Goal: Obtain resource: Obtain resource

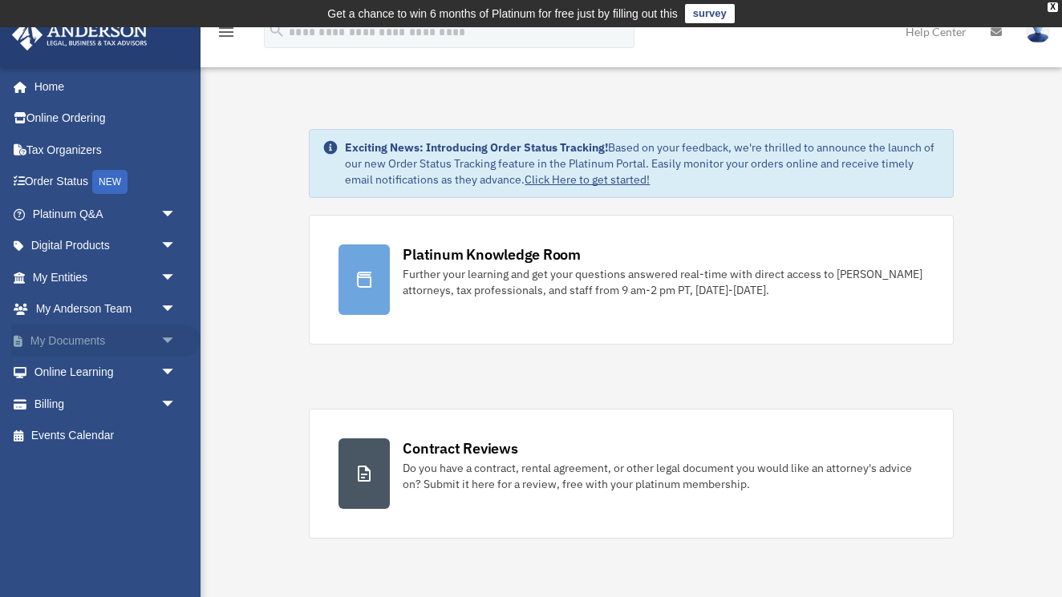
click at [168, 334] on span "arrow_drop_down" at bounding box center [176, 341] width 32 height 33
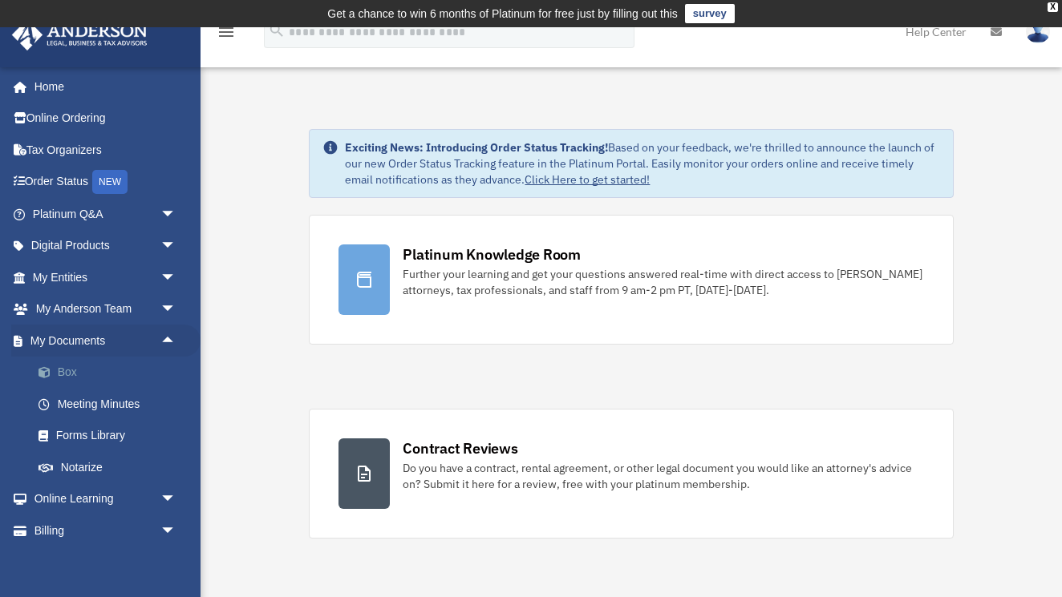
click at [63, 370] on link "Box" at bounding box center [111, 373] width 178 height 32
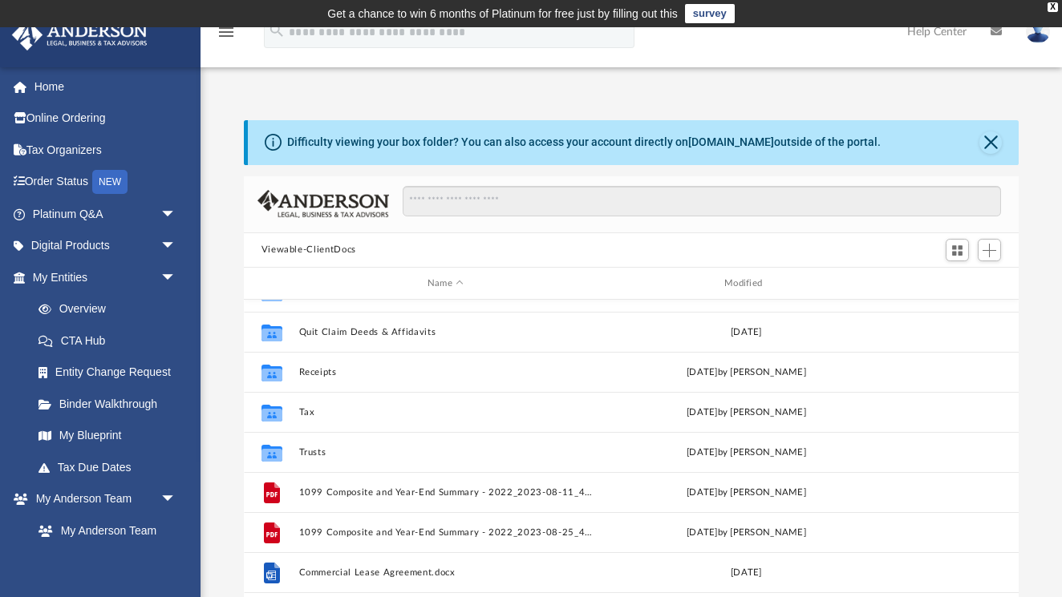
scroll to position [188, 0]
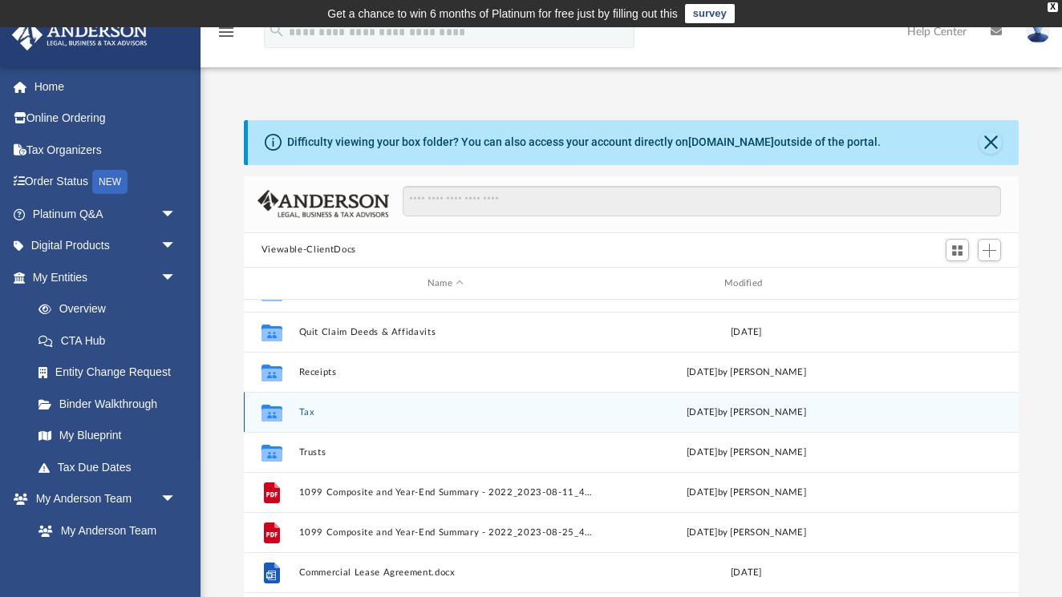
click at [275, 410] on icon "grid" at bounding box center [271, 415] width 21 height 13
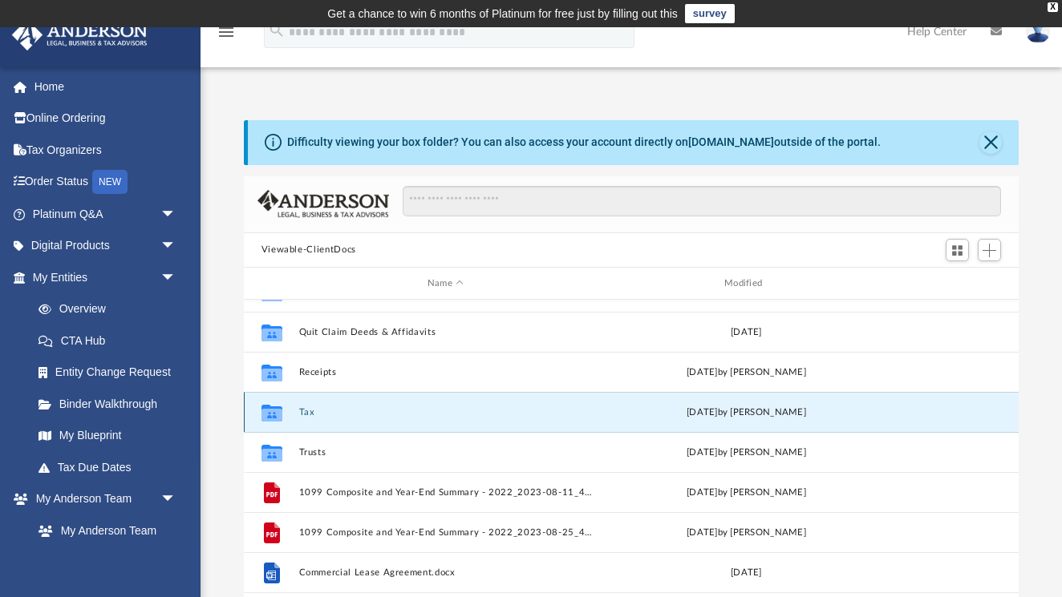
click at [269, 410] on icon "grid" at bounding box center [271, 415] width 21 height 13
click at [319, 417] on button "Tax" at bounding box center [445, 412] width 294 height 10
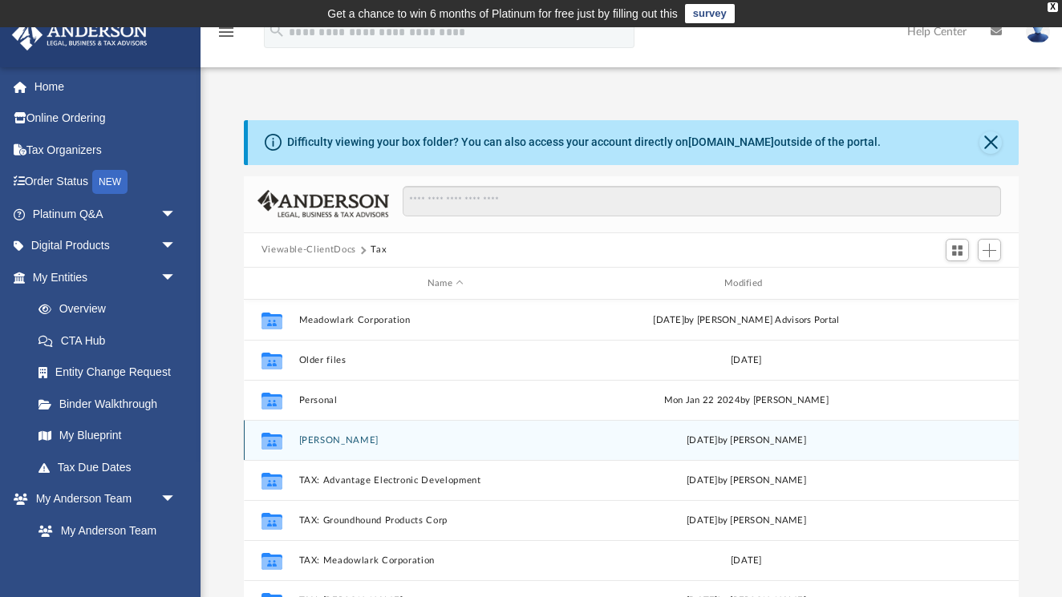
scroll to position [0, 0]
click at [270, 443] on icon "grid" at bounding box center [271, 441] width 21 height 17
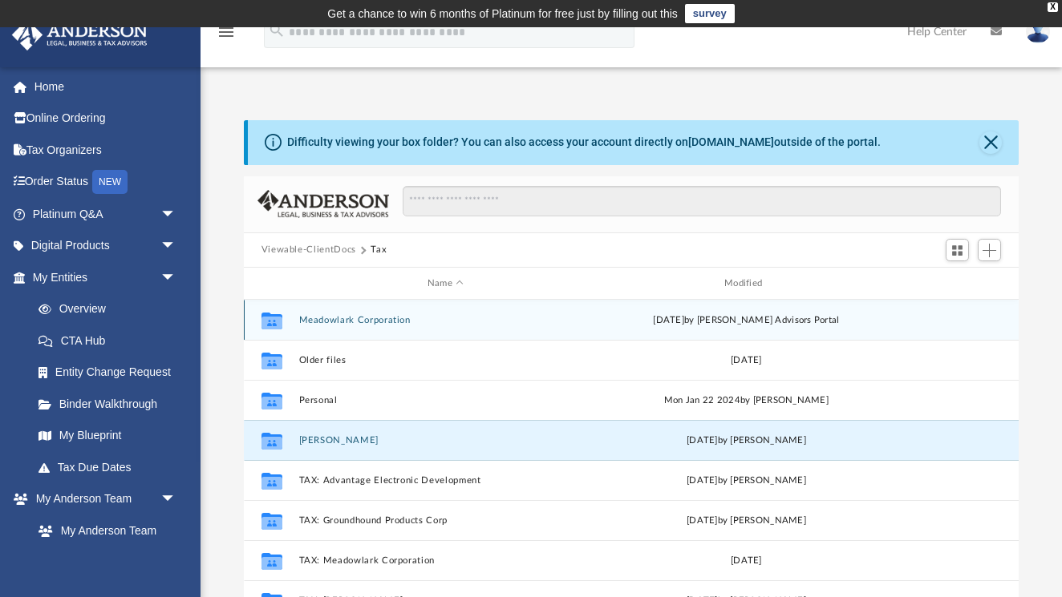
click at [269, 317] on icon "grid" at bounding box center [271, 323] width 21 height 13
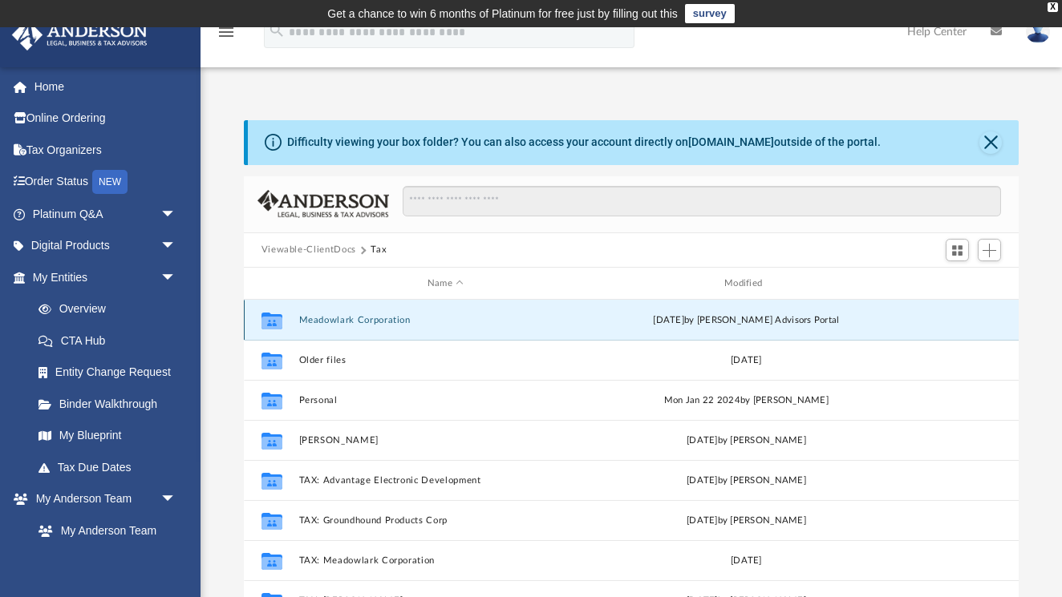
click at [269, 317] on icon "grid" at bounding box center [271, 323] width 21 height 13
click at [314, 320] on button "Meadowlark Corporation" at bounding box center [445, 320] width 294 height 10
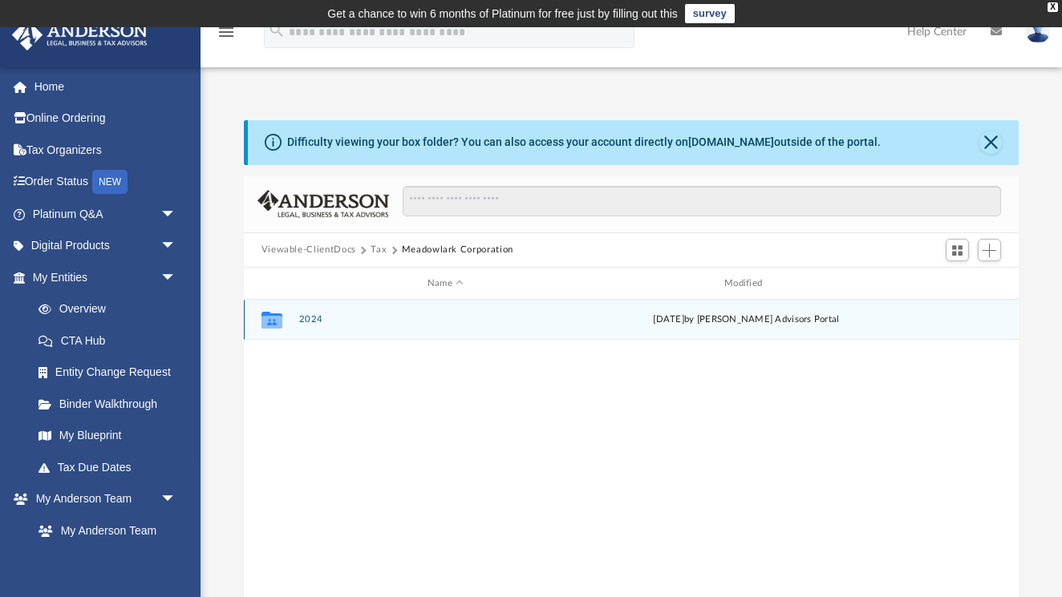
click at [318, 322] on button "2024" at bounding box center [445, 320] width 294 height 10
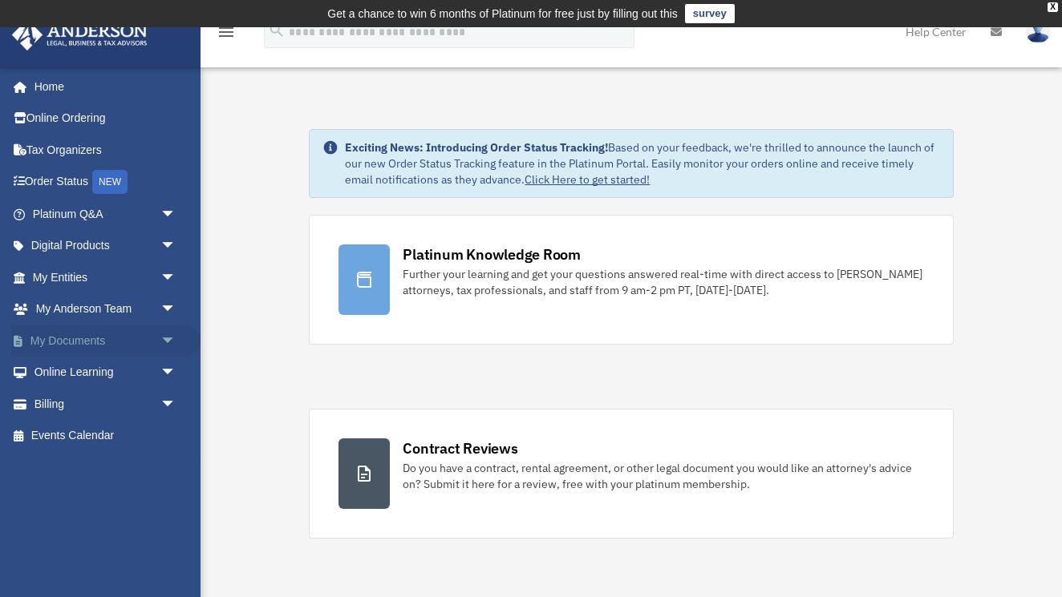
click at [165, 335] on span "arrow_drop_down" at bounding box center [176, 341] width 32 height 33
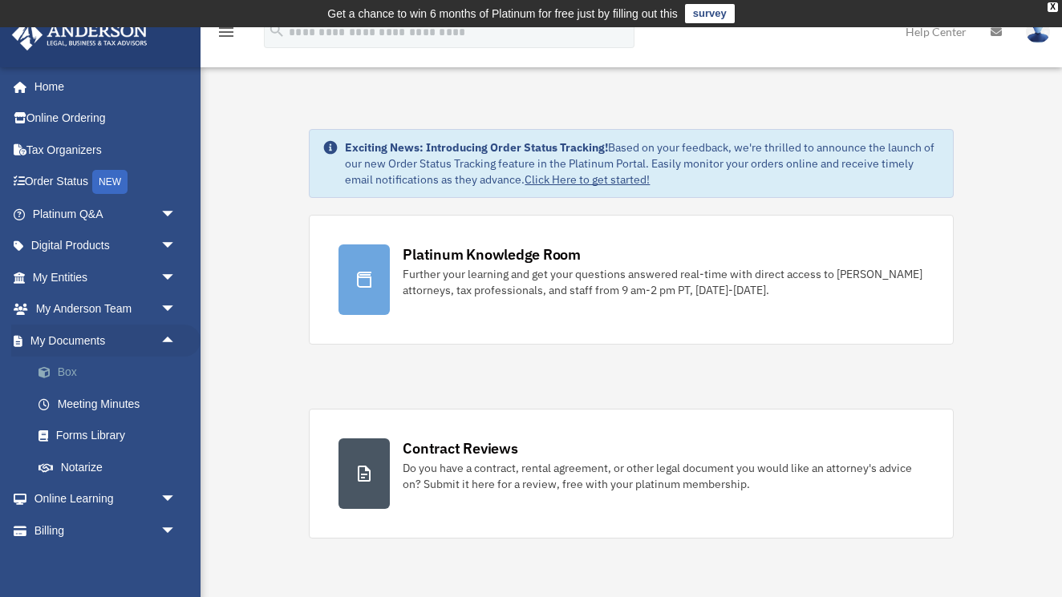
click at [99, 375] on link "Box" at bounding box center [111, 373] width 178 height 32
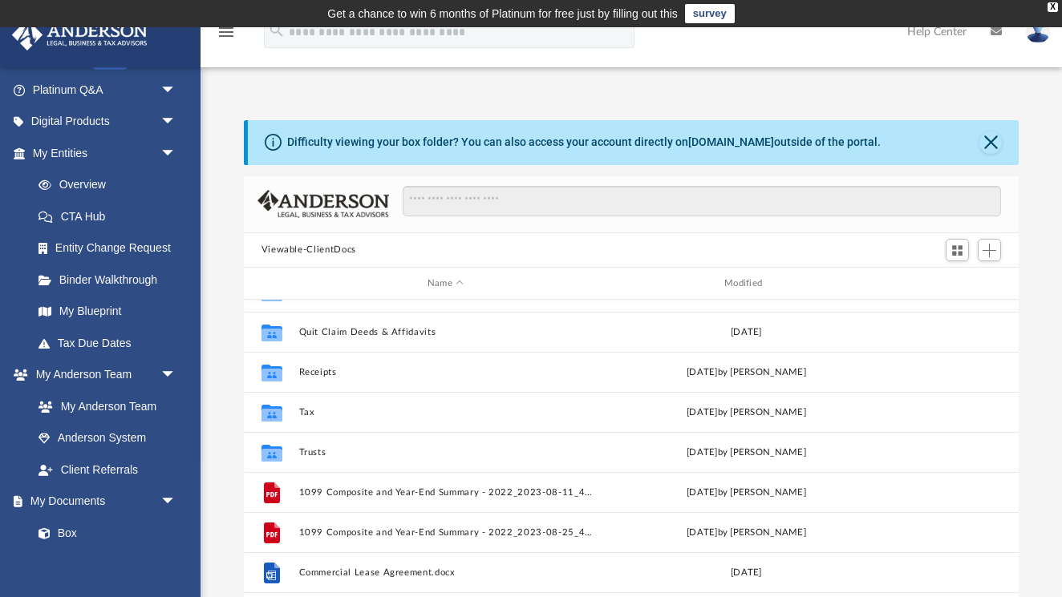
scroll to position [188, 0]
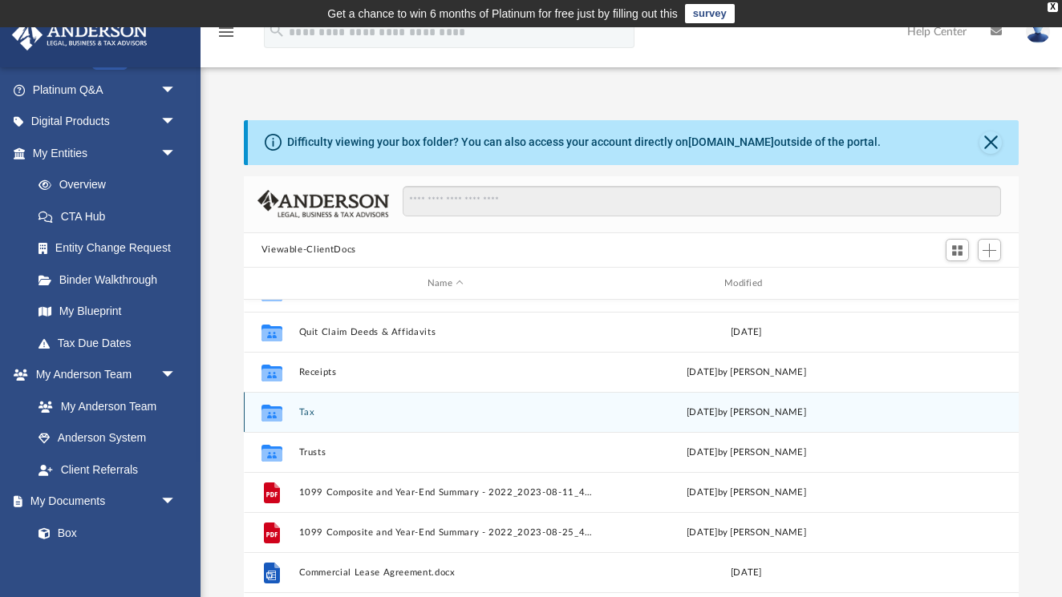
click at [297, 413] on div "Collaborated Folder Tax [DATE] by [PERSON_NAME]" at bounding box center [631, 412] width 775 height 40
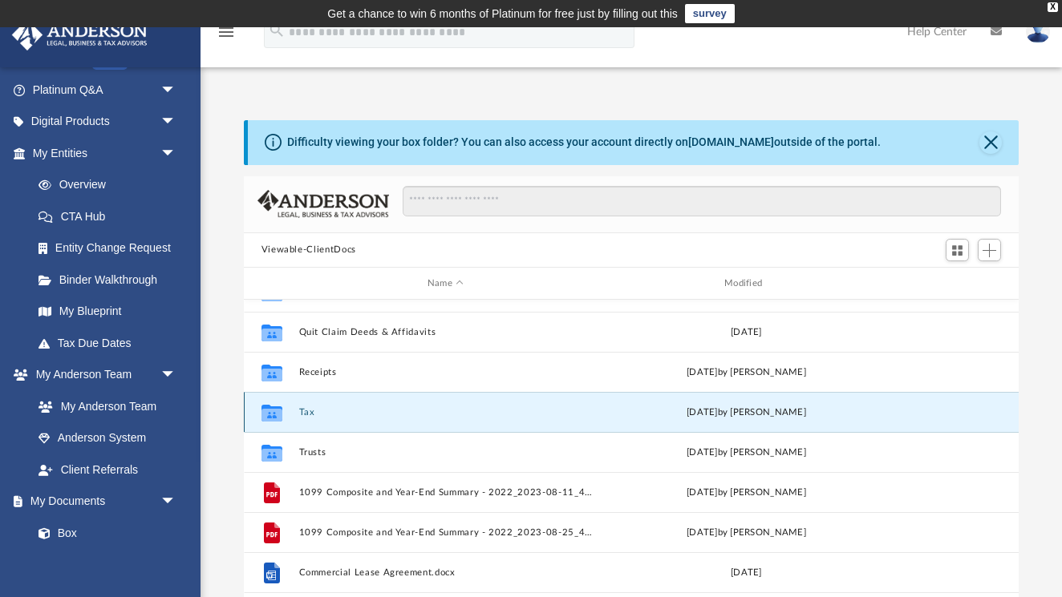
click at [272, 410] on icon "grid" at bounding box center [271, 415] width 21 height 13
click at [275, 419] on icon "grid" at bounding box center [271, 415] width 21 height 13
click at [276, 421] on icon "grid" at bounding box center [271, 415] width 21 height 13
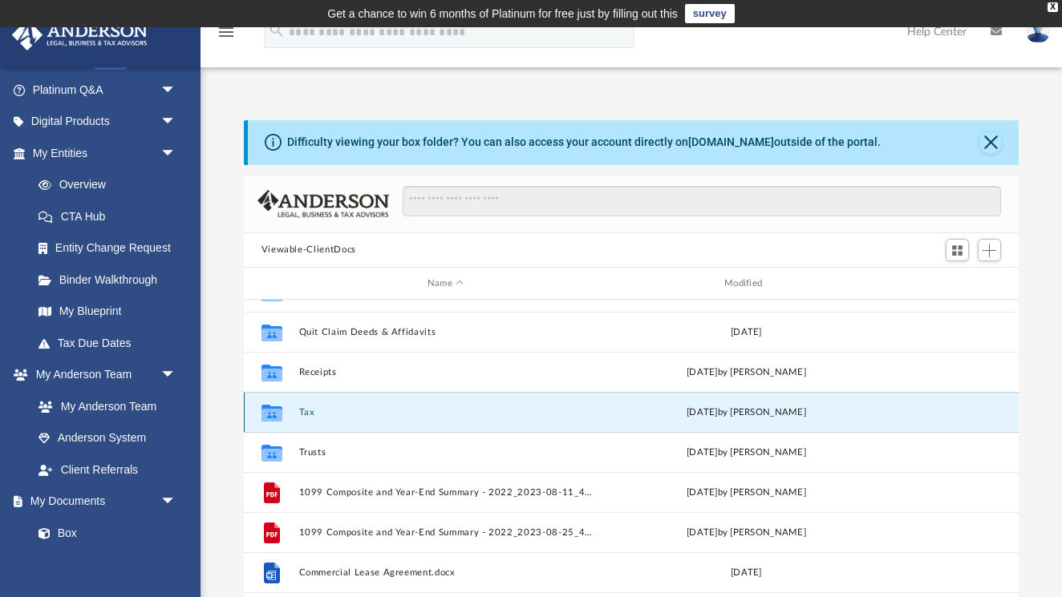
click at [276, 421] on icon "grid" at bounding box center [271, 415] width 21 height 13
click at [338, 414] on button "Tax" at bounding box center [445, 412] width 294 height 10
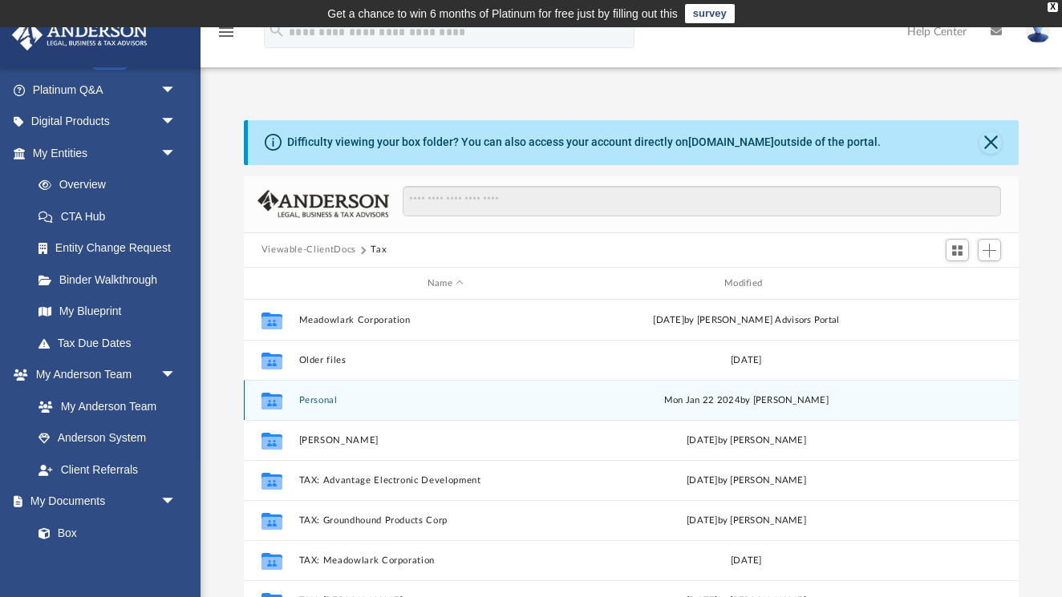
scroll to position [0, 0]
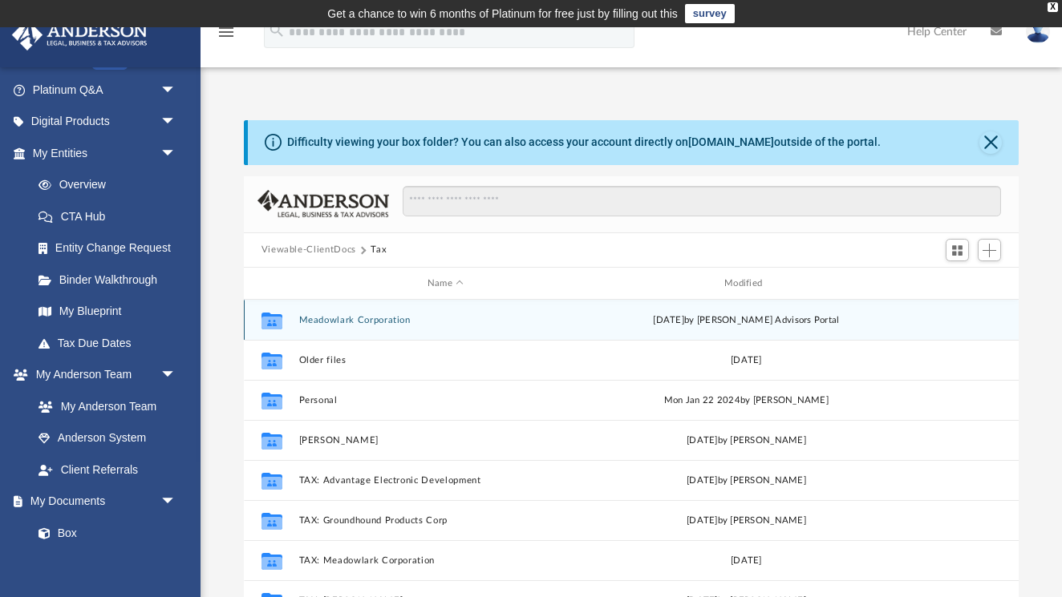
click at [273, 320] on icon "grid" at bounding box center [271, 321] width 21 height 17
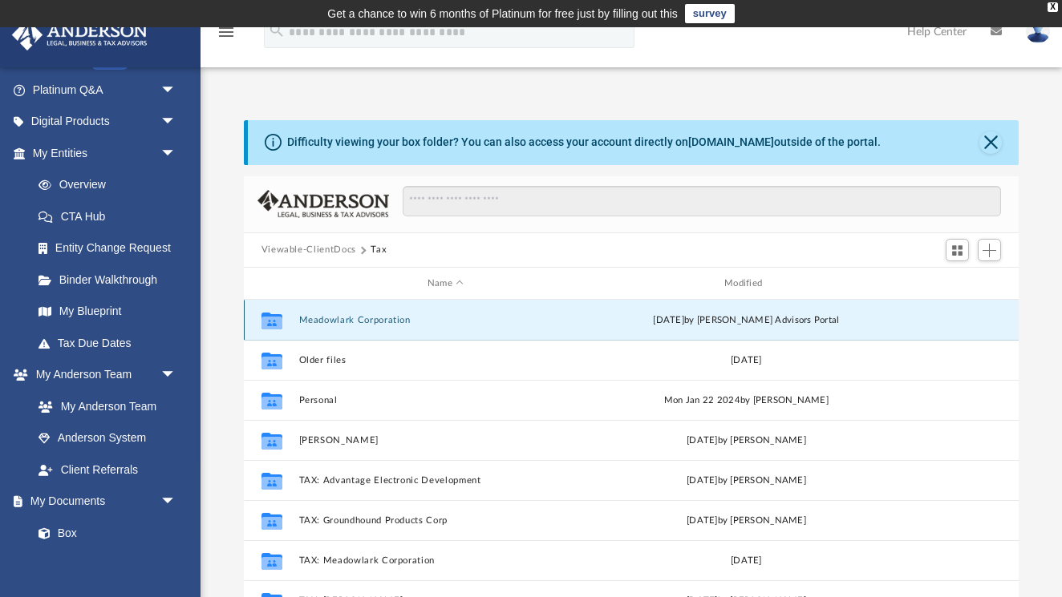
click at [273, 320] on icon "grid" at bounding box center [271, 321] width 21 height 17
click at [323, 324] on button "Meadowlark Corporation" at bounding box center [445, 320] width 294 height 10
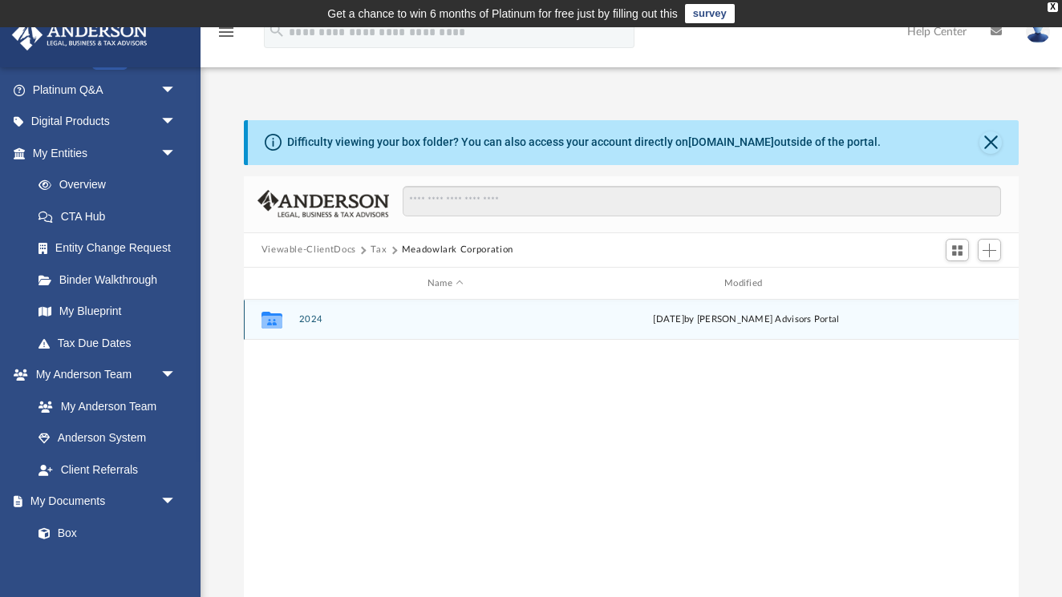
click at [313, 324] on button "2024" at bounding box center [445, 320] width 294 height 10
click at [316, 319] on button "Digital Tax Organizer" at bounding box center [445, 320] width 294 height 10
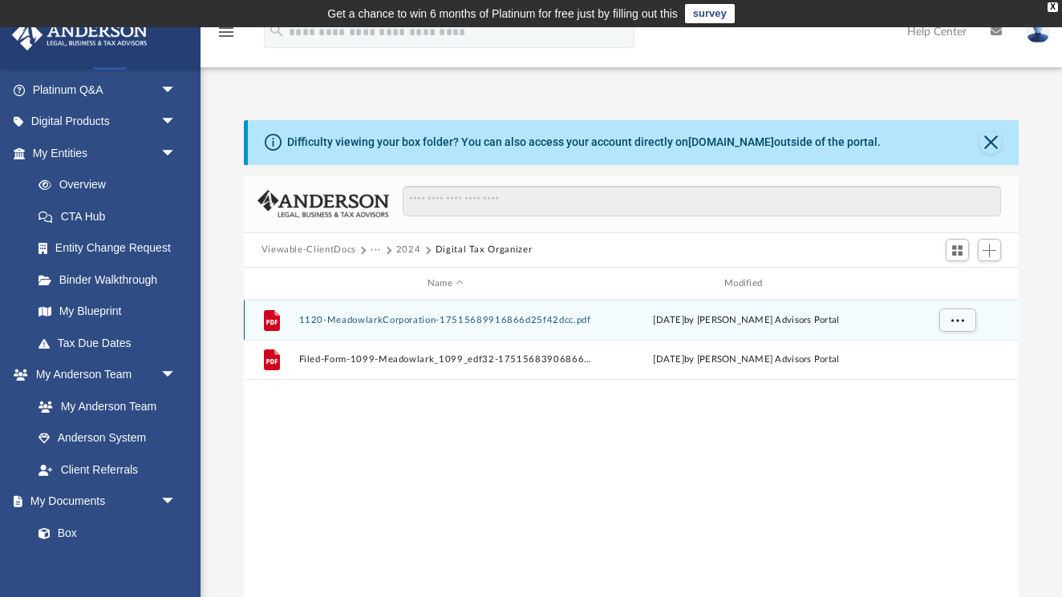
click at [350, 319] on button "1120-MeadowlarkCorporation-17515689916866d25f42dcc.pdf" at bounding box center [445, 320] width 294 height 10
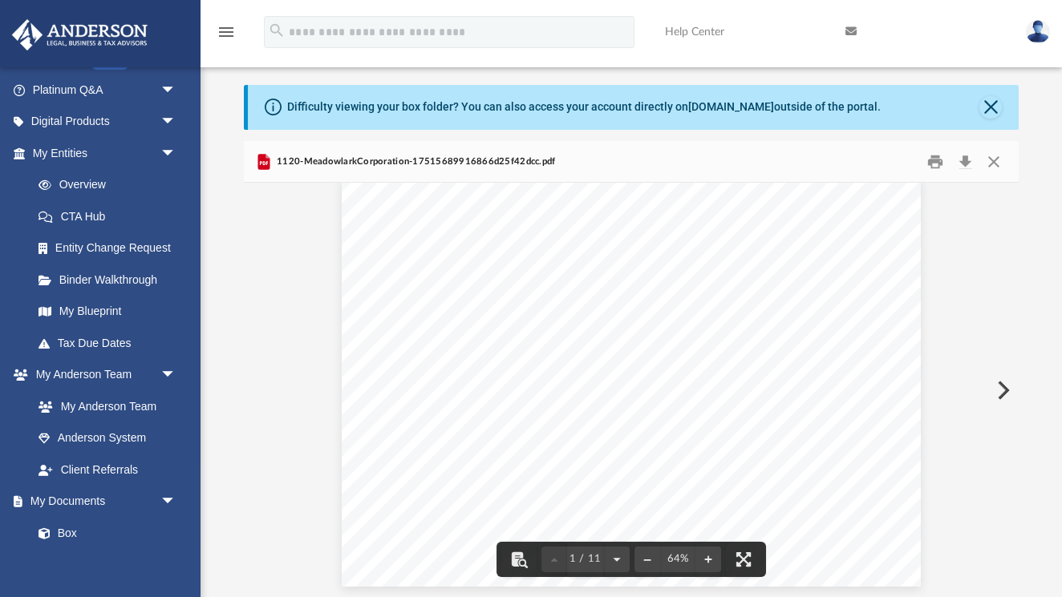
scroll to position [18, 0]
click at [994, 166] on button "Close" at bounding box center [993, 161] width 29 height 25
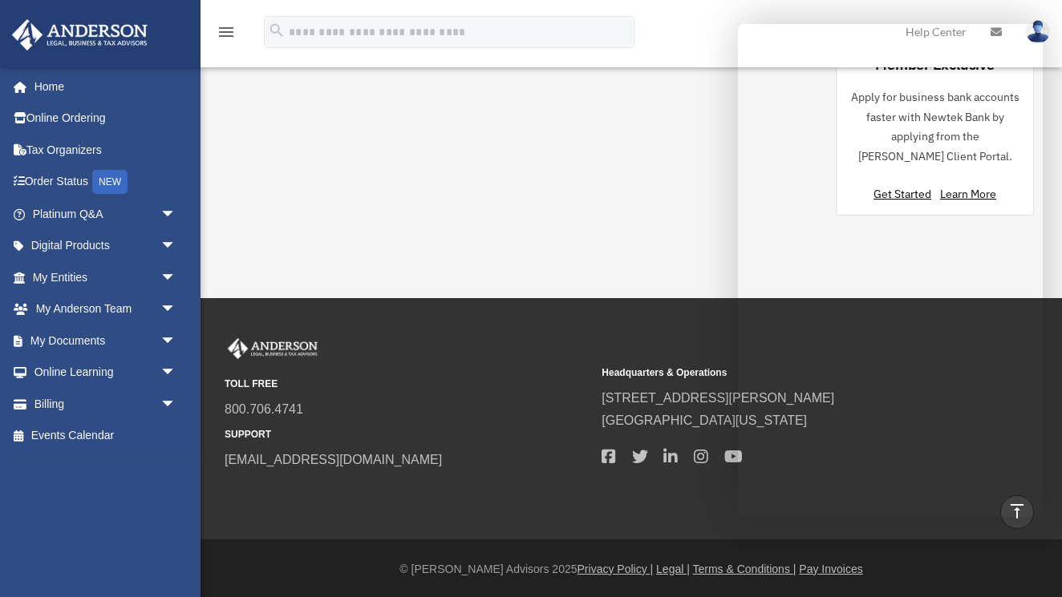
scroll to position [1717, 0]
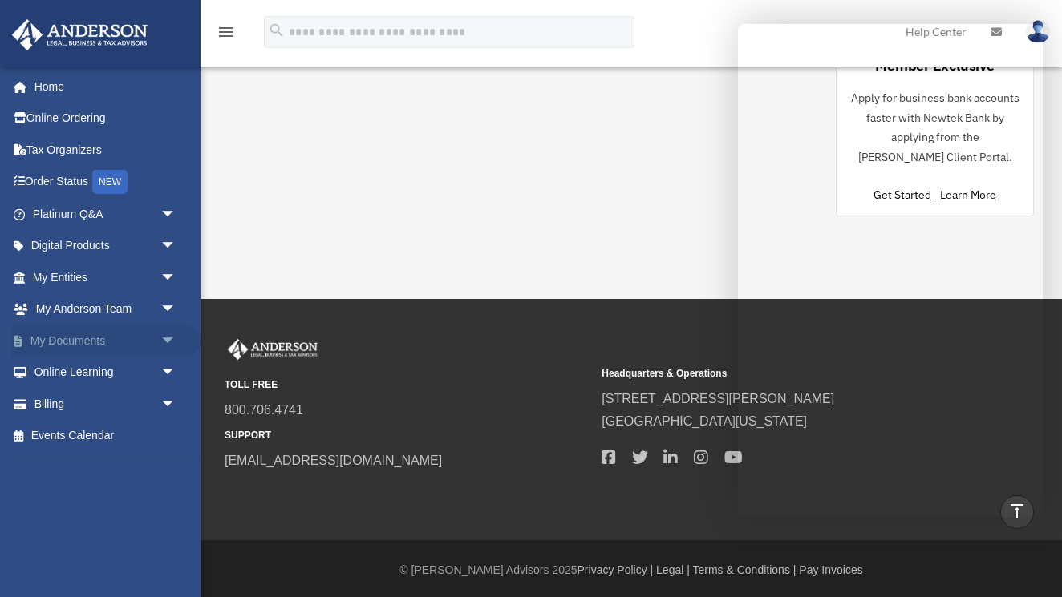
click at [160, 334] on span "arrow_drop_down" at bounding box center [176, 341] width 32 height 33
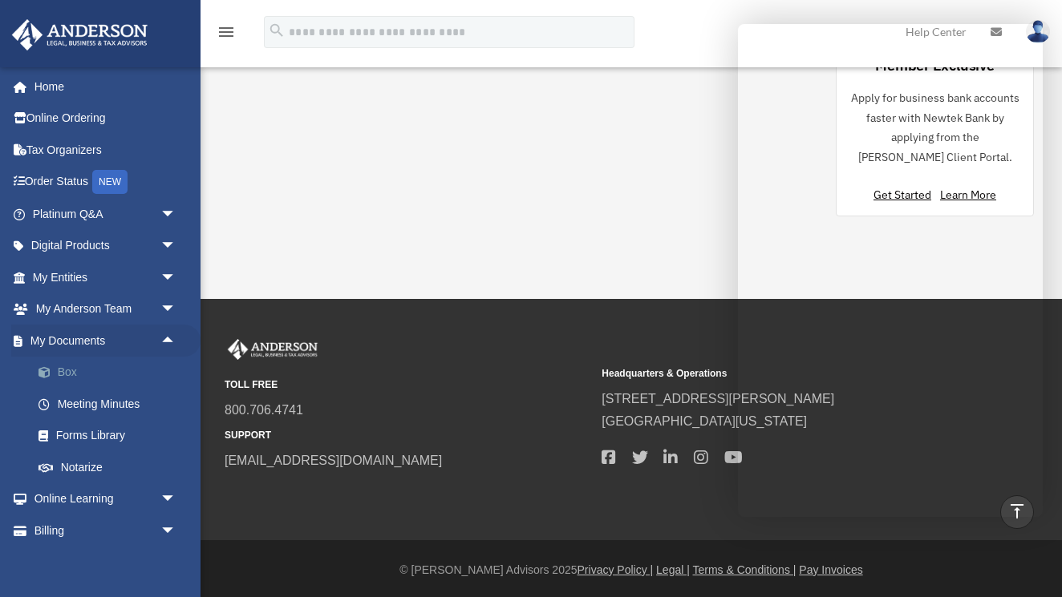
click at [63, 368] on link "Box" at bounding box center [111, 373] width 178 height 32
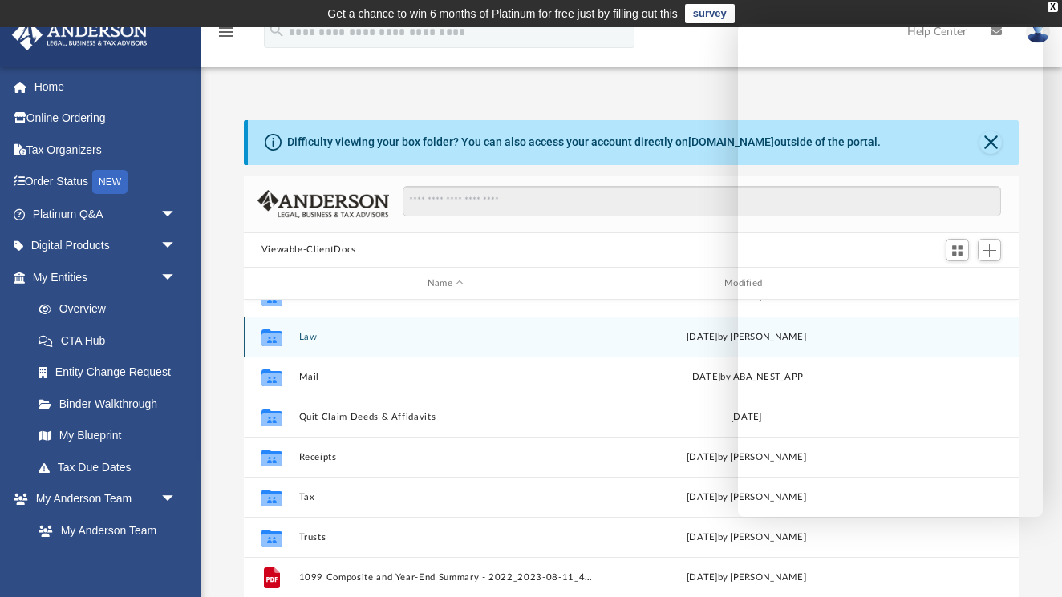
scroll to position [122, 0]
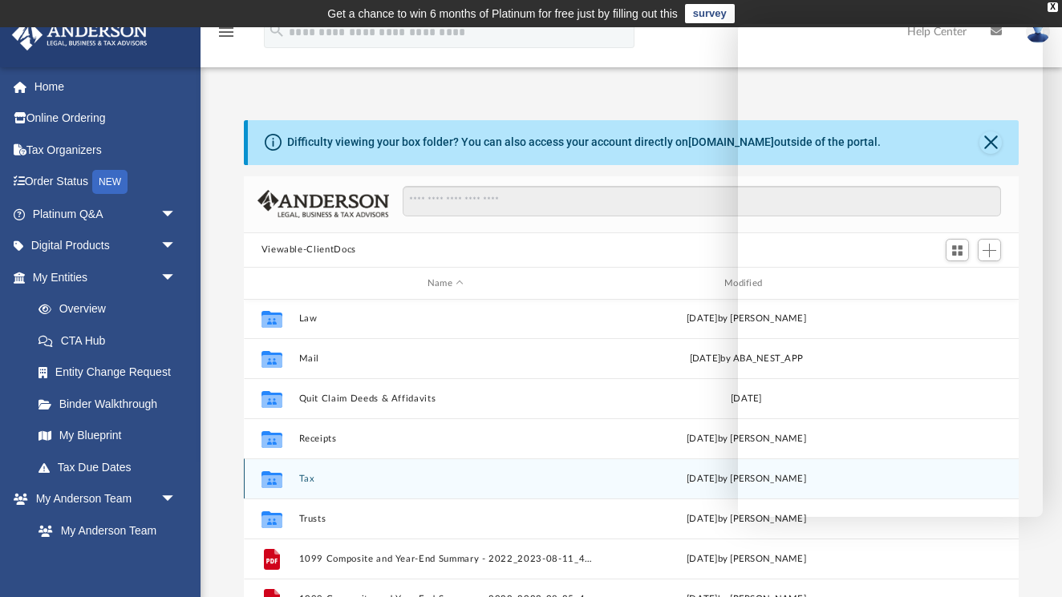
click at [267, 480] on icon "grid" at bounding box center [271, 482] width 21 height 13
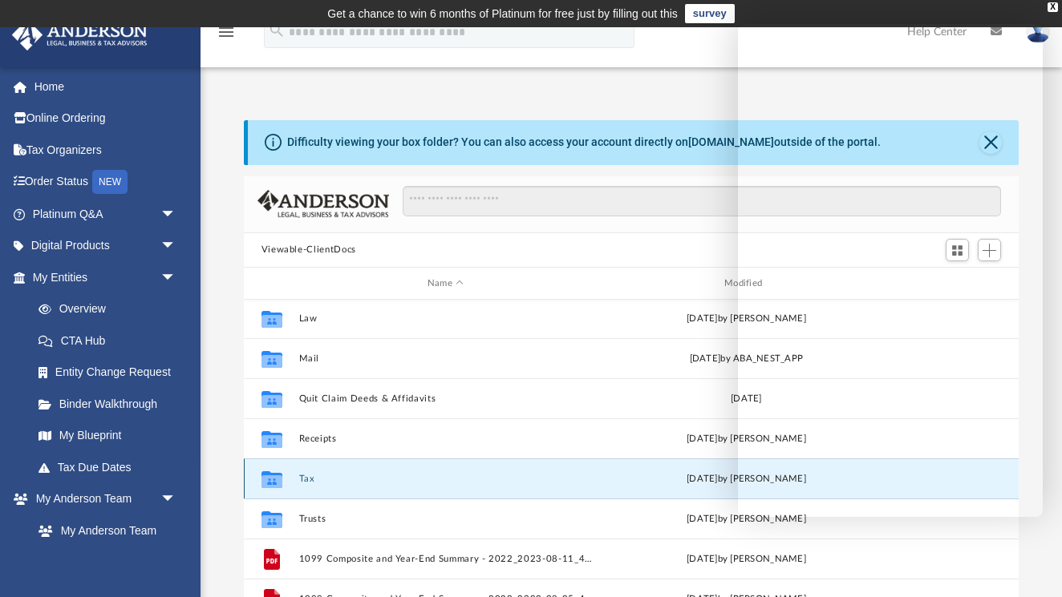
click at [274, 480] on icon "grid" at bounding box center [271, 480] width 21 height 17
click at [310, 480] on button "Tax" at bounding box center [445, 479] width 294 height 10
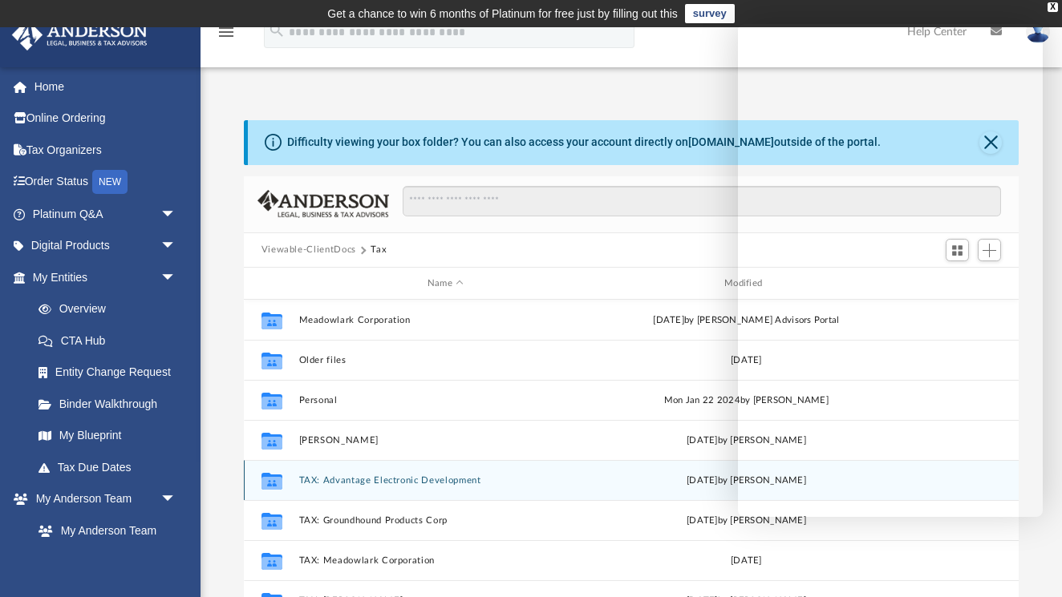
click at [310, 480] on button "TAX: Advantage Electronic Development" at bounding box center [445, 481] width 294 height 10
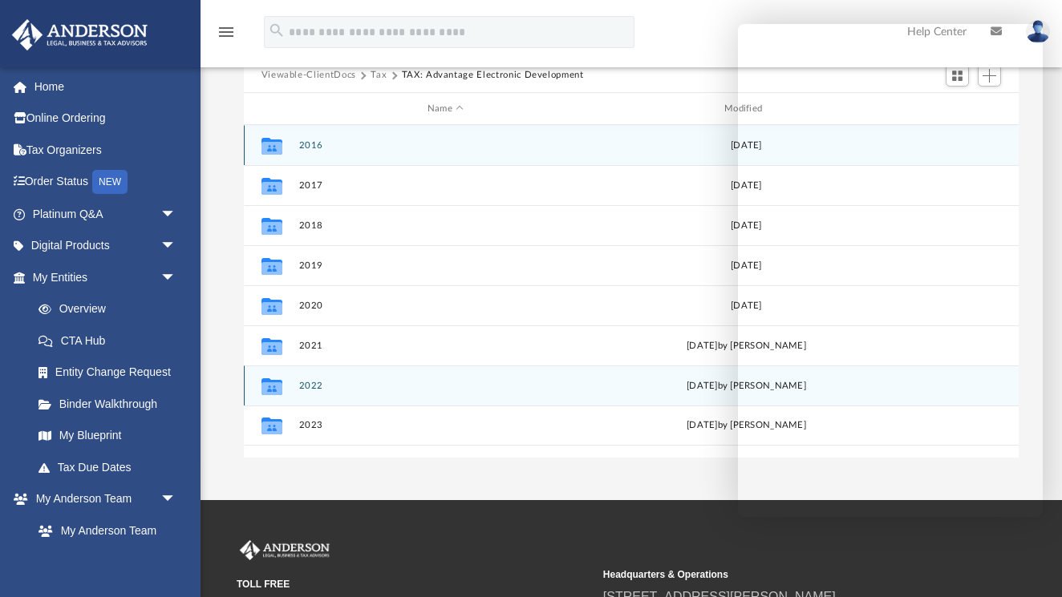
scroll to position [176, 0]
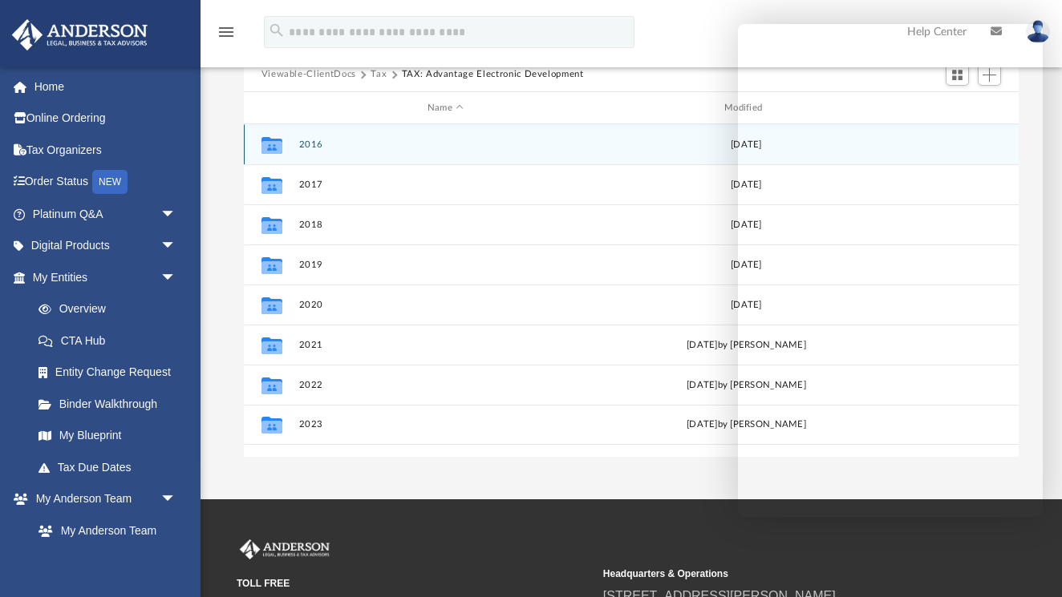
click at [273, 144] on icon "grid" at bounding box center [271, 145] width 21 height 17
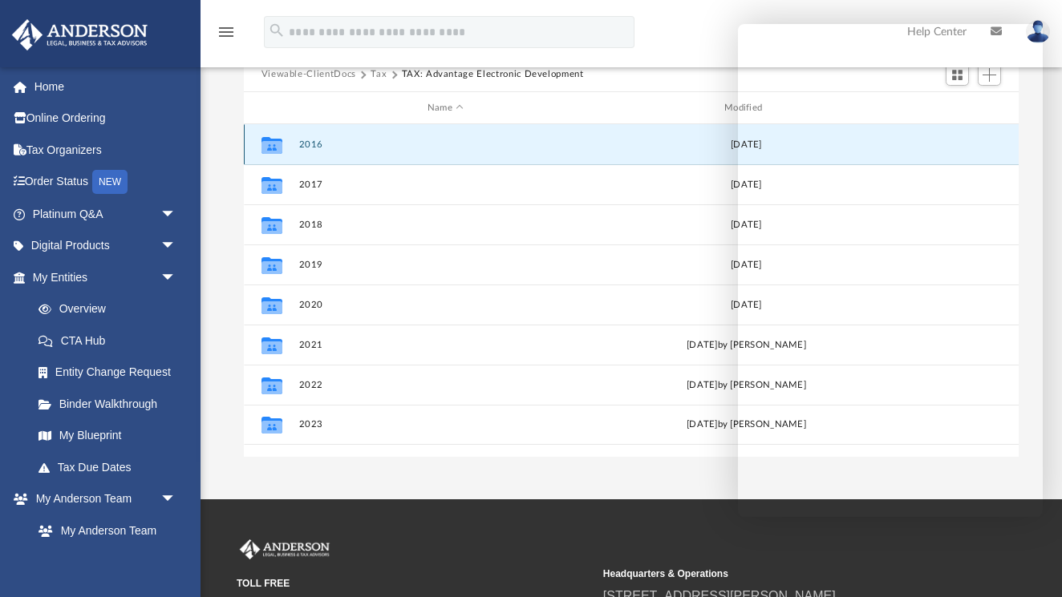
click at [273, 144] on icon "grid" at bounding box center [271, 145] width 21 height 17
click at [312, 140] on button "2016" at bounding box center [445, 145] width 294 height 10
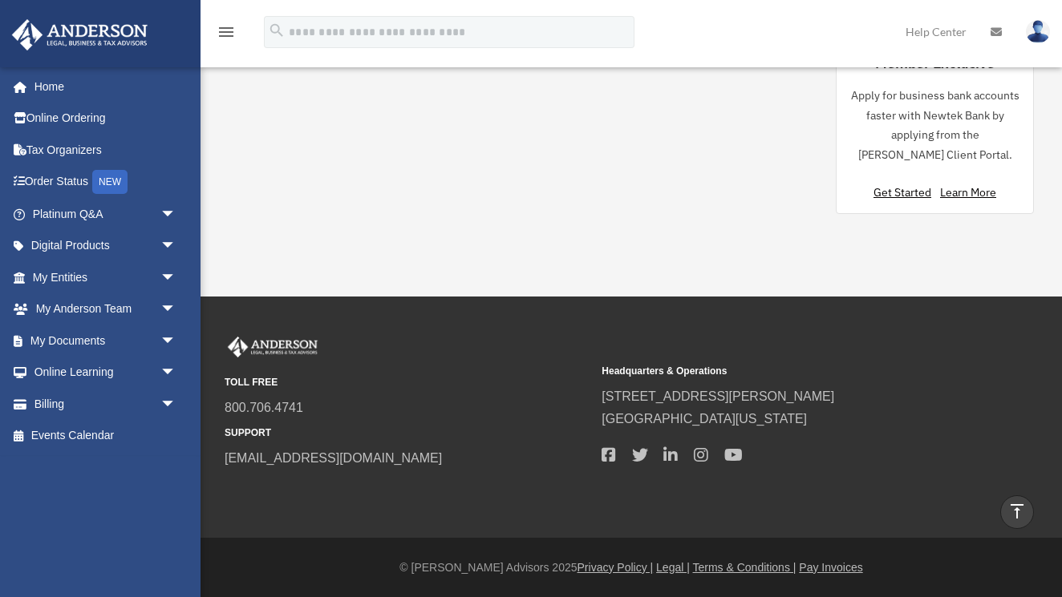
scroll to position [1690, 0]
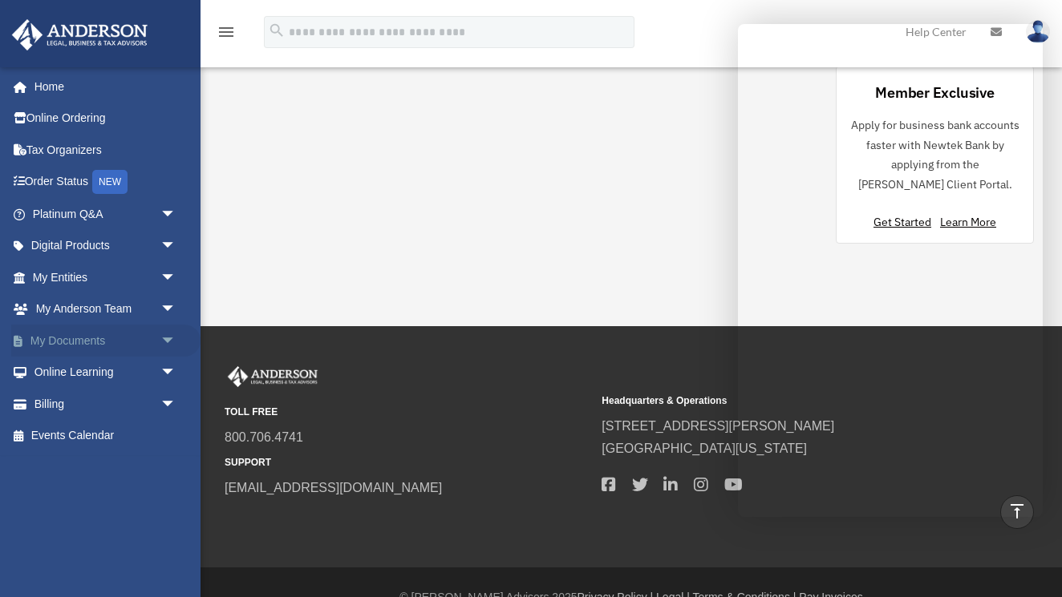
click at [95, 339] on link "My Documents arrow_drop_down" at bounding box center [105, 341] width 189 height 32
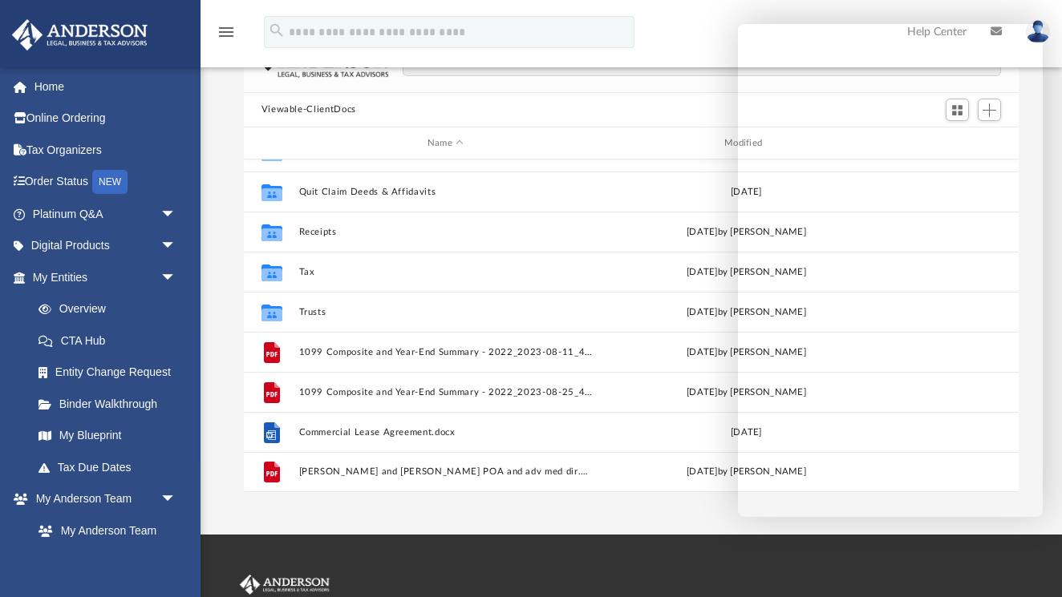
scroll to position [138, 0]
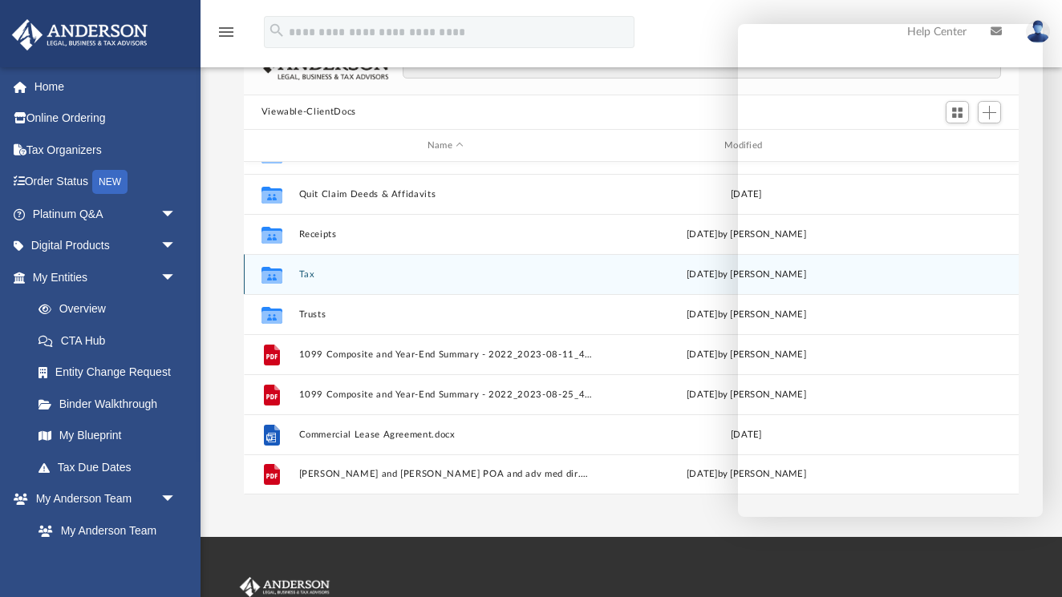
click at [269, 276] on icon "grid" at bounding box center [271, 277] width 21 height 13
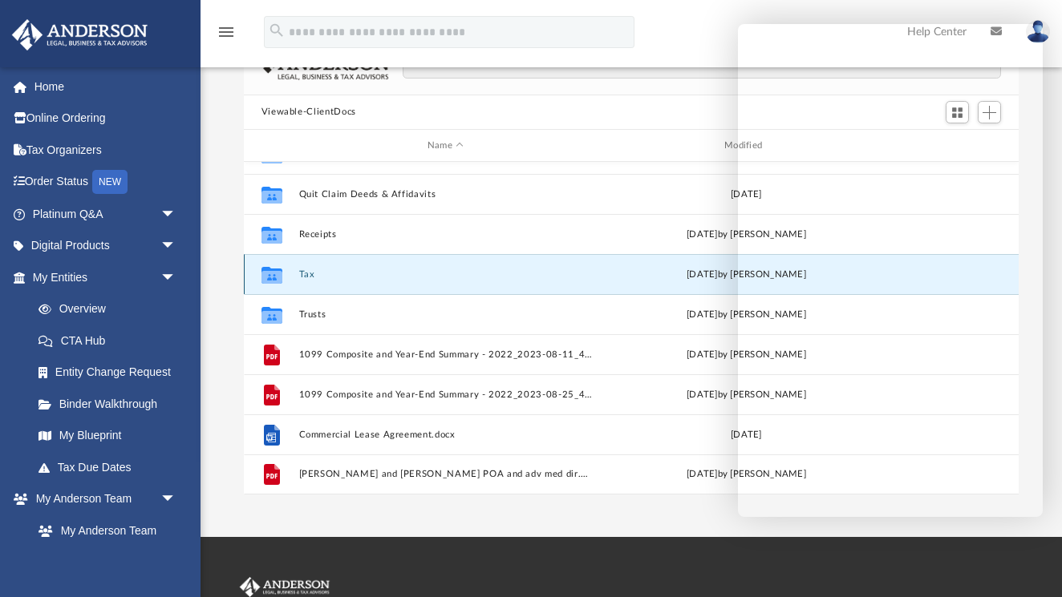
click at [310, 269] on button "Tax" at bounding box center [445, 274] width 294 height 10
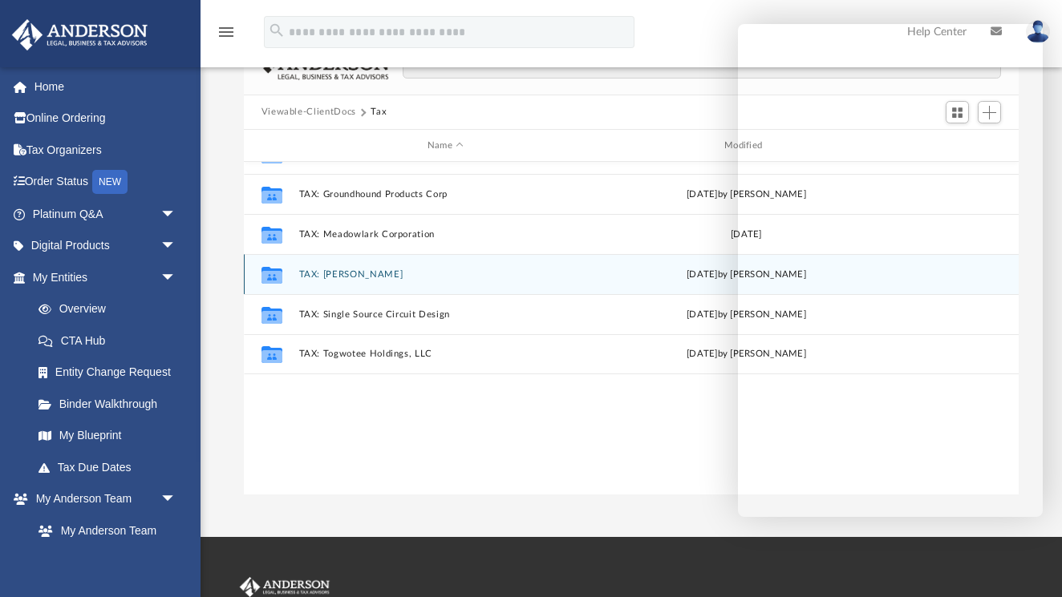
scroll to position [0, 0]
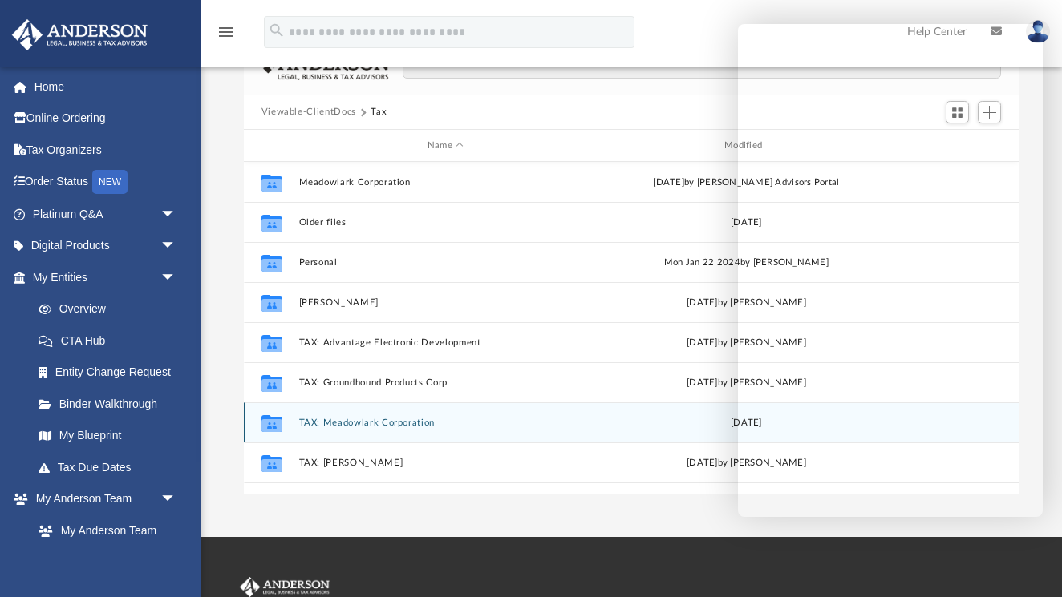
click at [314, 419] on button "TAX: Meadowlark Corporation" at bounding box center [445, 423] width 294 height 10
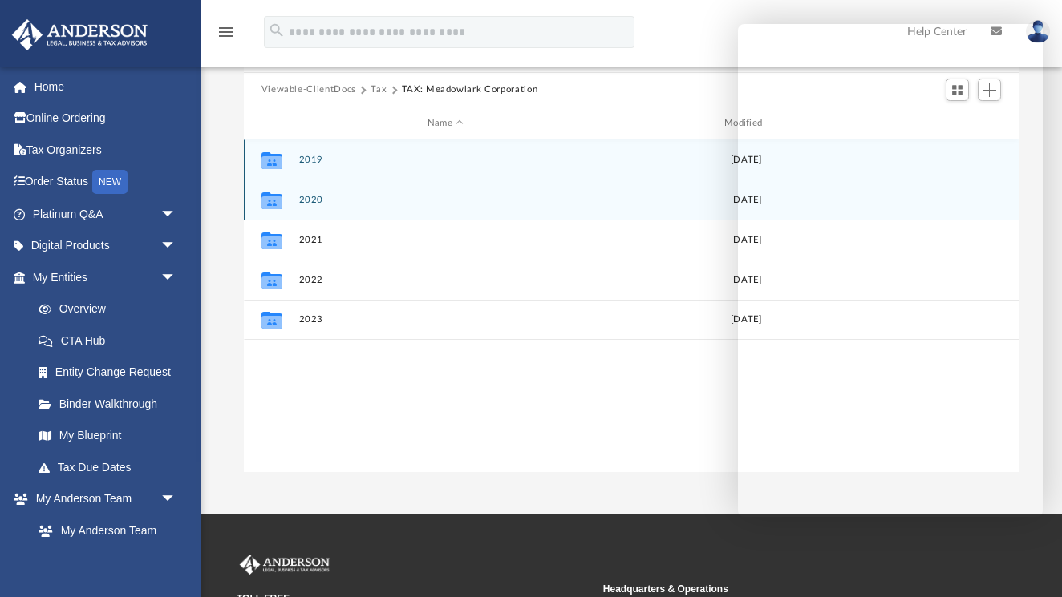
scroll to position [164, 0]
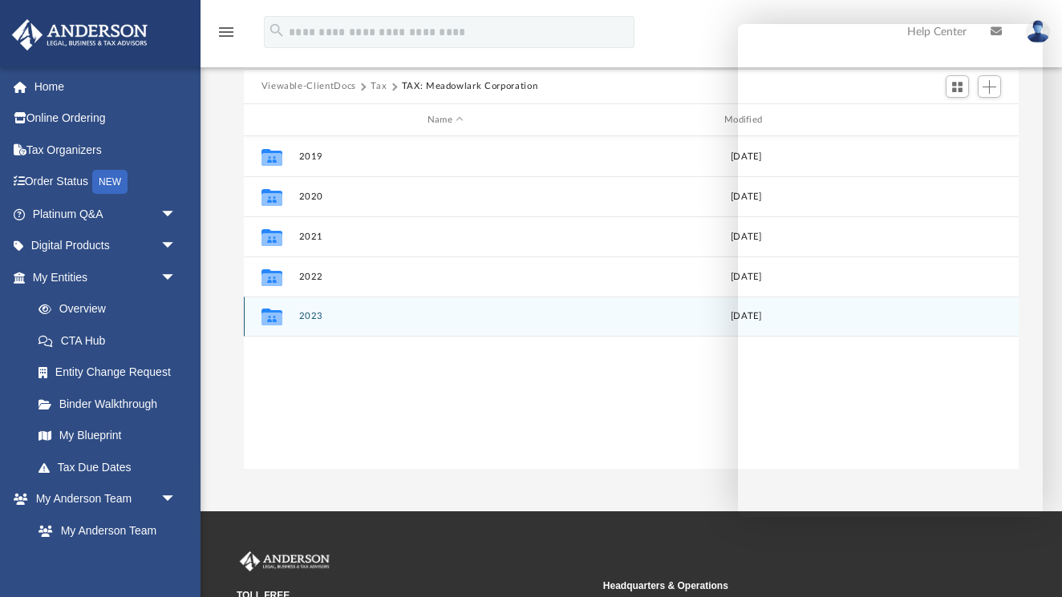
click at [312, 316] on button "2023" at bounding box center [445, 317] width 294 height 10
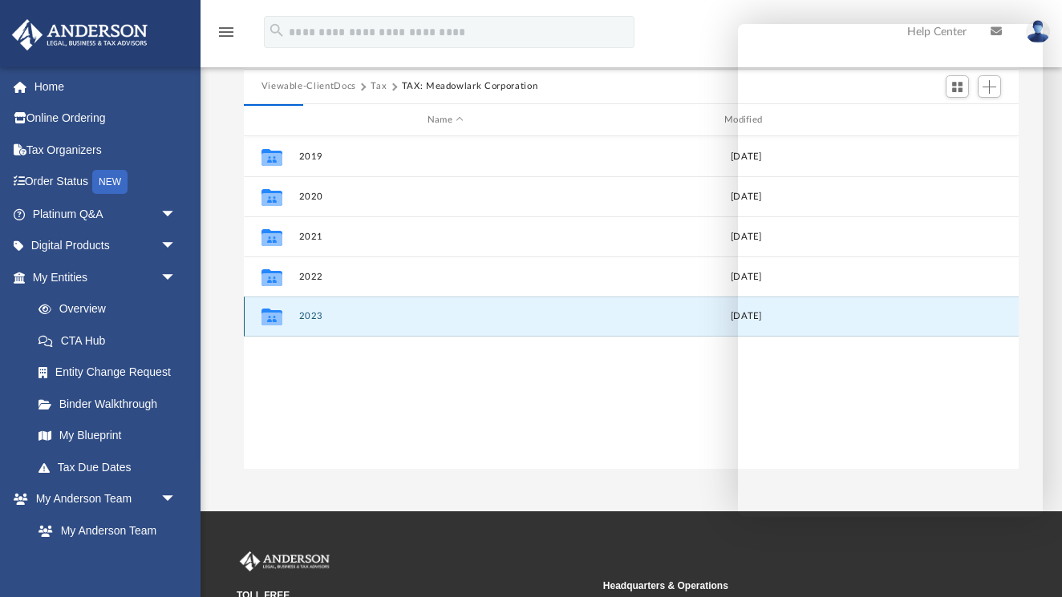
click at [318, 318] on button "2023" at bounding box center [445, 317] width 294 height 10
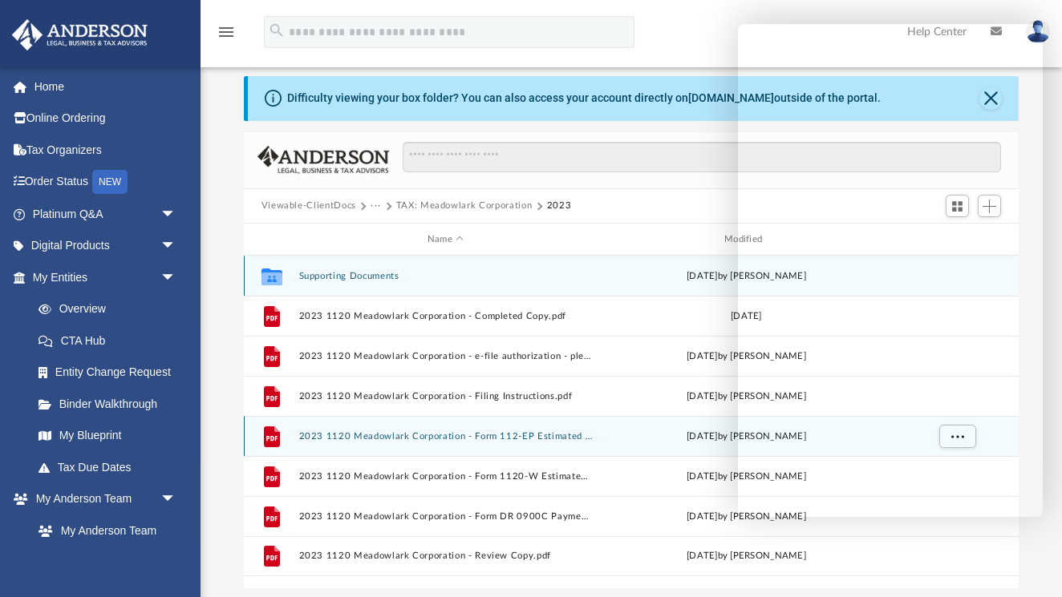
scroll to position [22, 0]
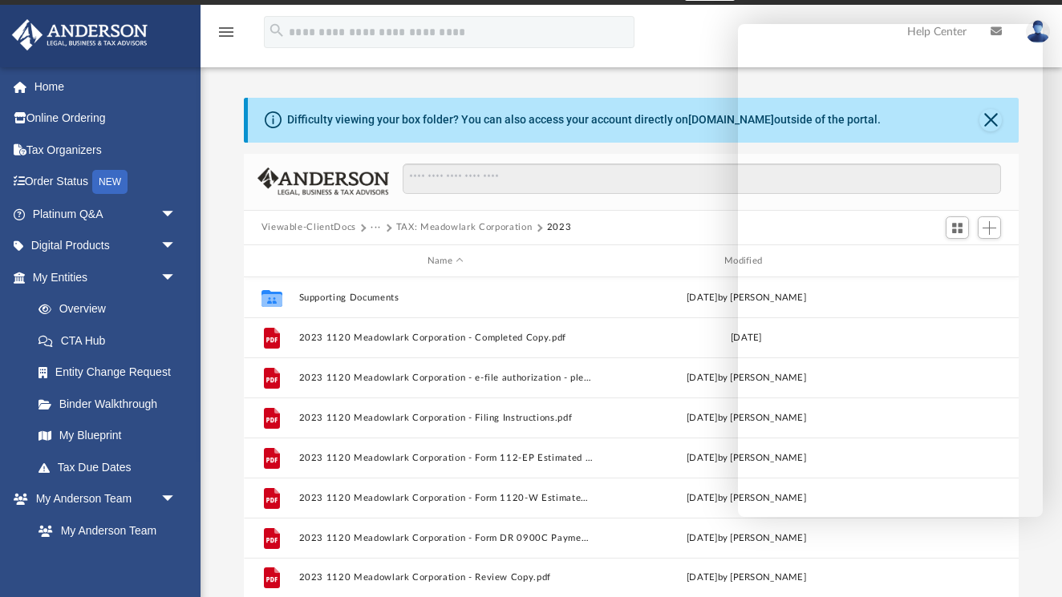
click at [476, 233] on button "TAX: Meadowlark Corporation" at bounding box center [464, 228] width 136 height 14
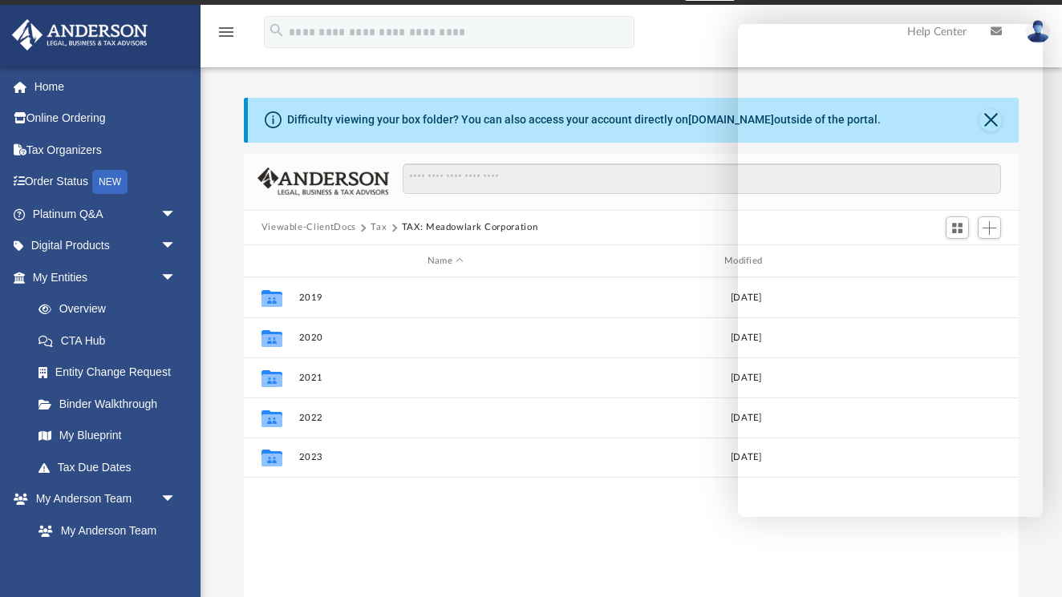
click at [420, 552] on div "Collaborated Folder 2019 [DATE] Collaborated Folder 2020 [DATE] Collaborated Fo…" at bounding box center [631, 443] width 775 height 333
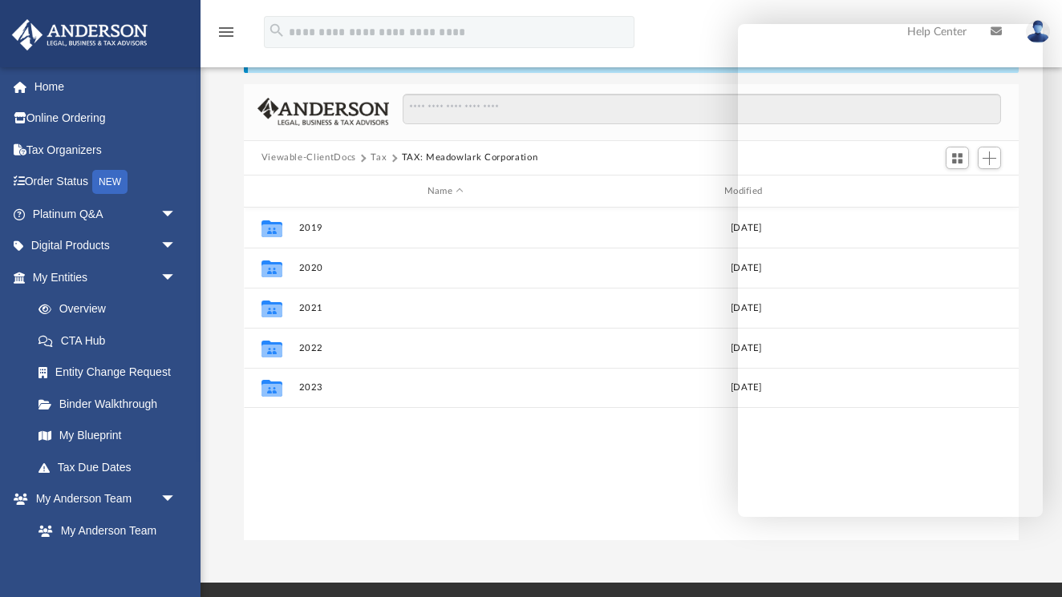
scroll to position [96, 0]
